Goal: Task Accomplishment & Management: Use online tool/utility

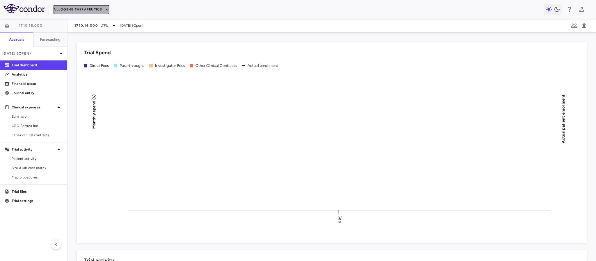
click at [85, 10] on button "Allogene Therapeutics" at bounding box center [81, 9] width 56 height 9
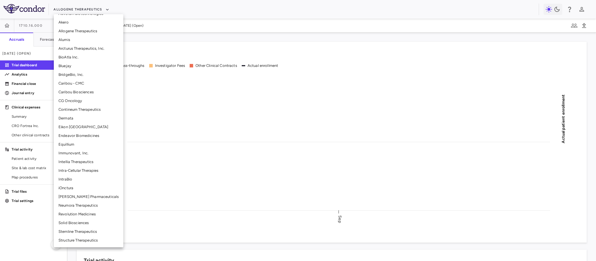
scroll to position [94, 0]
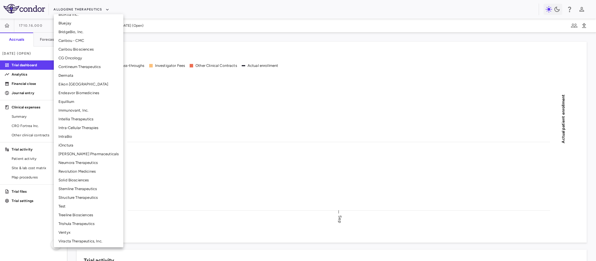
click at [80, 174] on li "Solid Biosciences" at bounding box center [88, 180] width 69 height 9
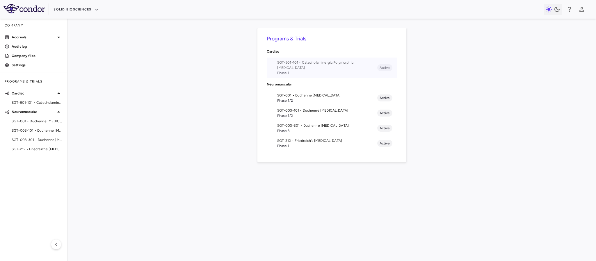
click at [289, 67] on span "SGT-501-101 • Catecholaminergic Polymorphic [MEDICAL_DATA]" at bounding box center [327, 65] width 100 height 10
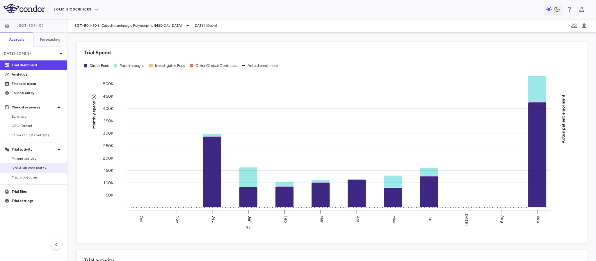
click at [18, 168] on span "Site & lab cost matrix" at bounding box center [37, 167] width 51 height 5
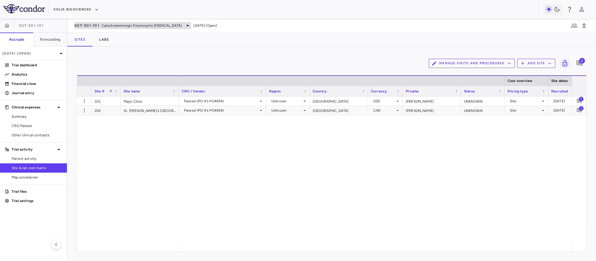
click at [133, 24] on span "Catecholaminergic Polymorphic [MEDICAL_DATA]" at bounding box center [141, 25] width 81 height 5
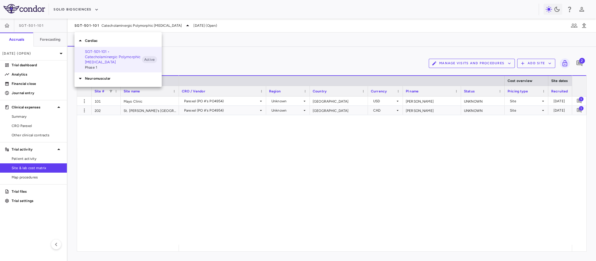
click at [91, 39] on p "Cardiac" at bounding box center [123, 40] width 77 height 5
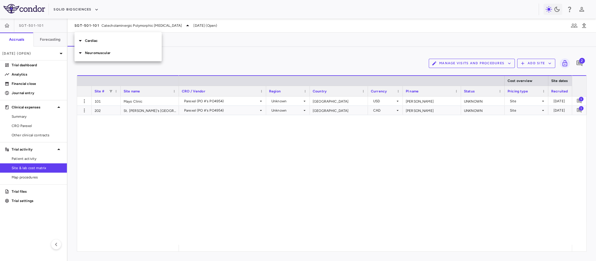
click at [82, 53] on icon at bounding box center [80, 52] width 7 height 7
